Goal: Information Seeking & Learning: Understand process/instructions

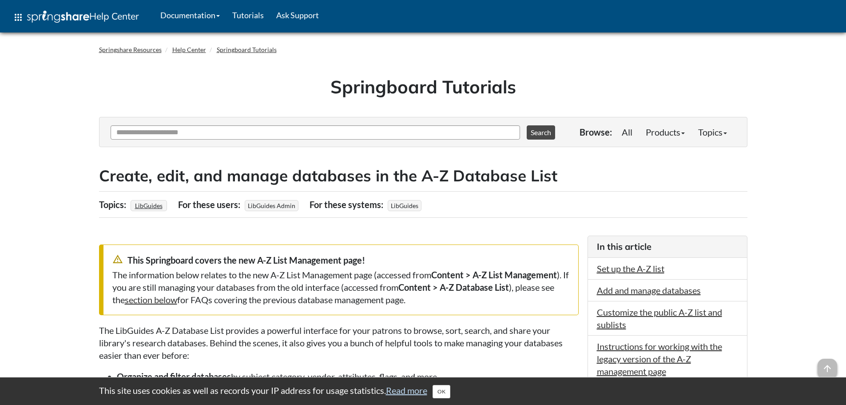
drag, startPoint x: 300, startPoint y: 140, endPoint x: 297, endPoint y: 133, distance: 7.4
click at [300, 139] on div "Ask Another Question 0 options available. Use up and down arrows to browse avai…" at bounding box center [338, 131] width 460 height 25
click at [294, 129] on input "Ask Another Question" at bounding box center [316, 132] width 410 height 14
click at [177, 132] on input "Ask Another Question" at bounding box center [316, 132] width 410 height 14
paste input "**********"
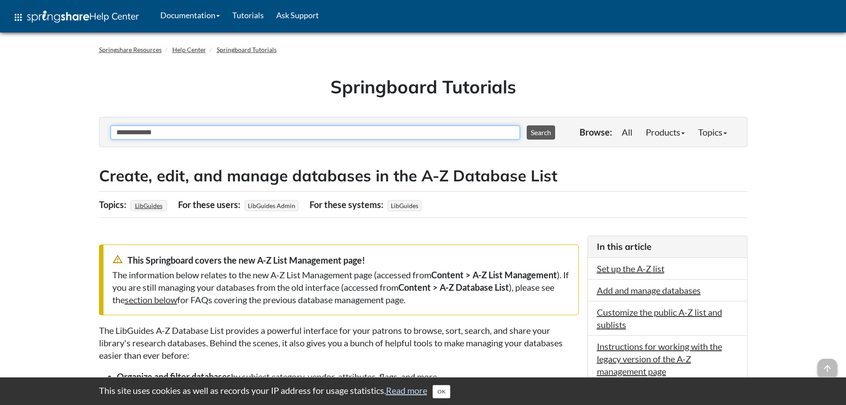
type input "**********"
click at [540, 128] on button "Search" at bounding box center [541, 132] width 28 height 14
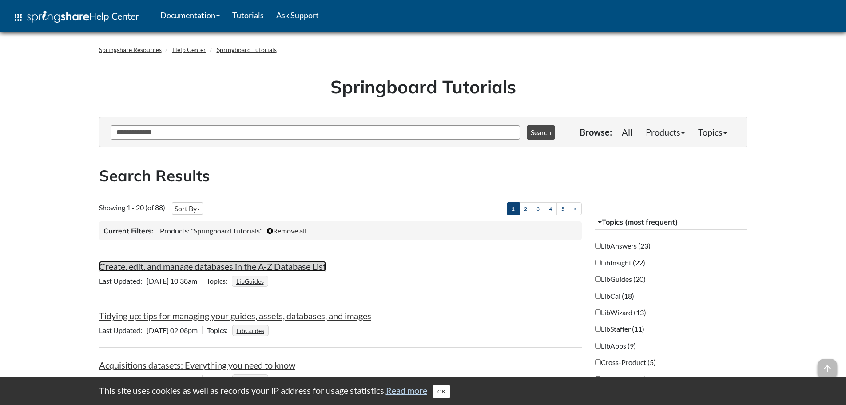
click at [188, 269] on link "Create, edit, and manage databases in the A-Z Database List" at bounding box center [212, 266] width 227 height 11
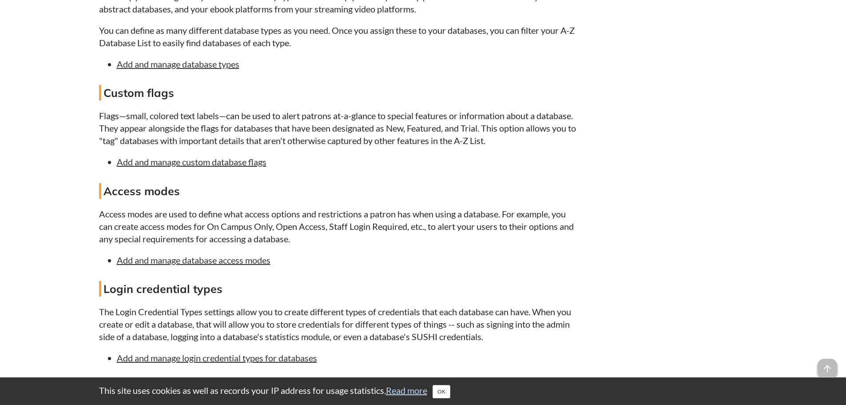
scroll to position [1377, 0]
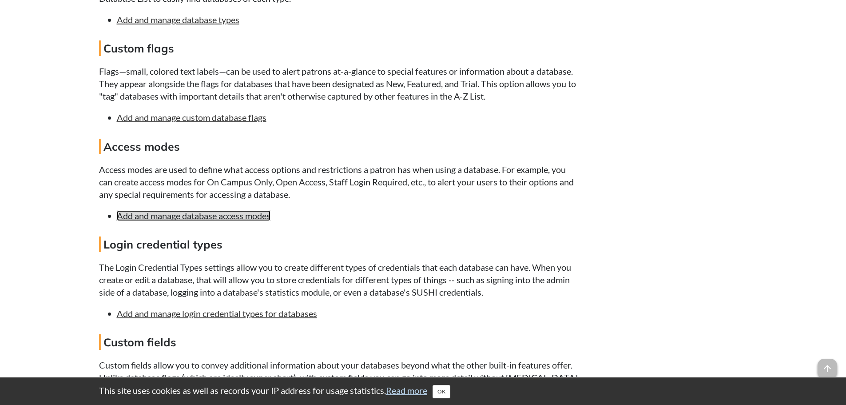
click at [241, 213] on link "Add and manage database access modes" at bounding box center [194, 215] width 154 height 11
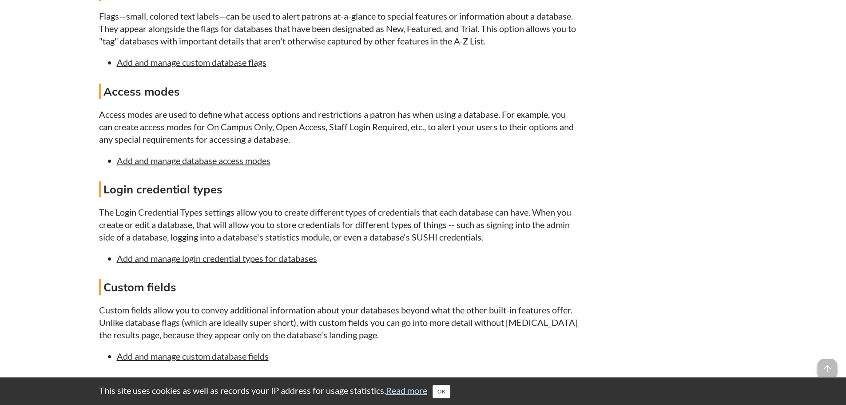
scroll to position [1343, 0]
